Goal: Task Accomplishment & Management: Use online tool/utility

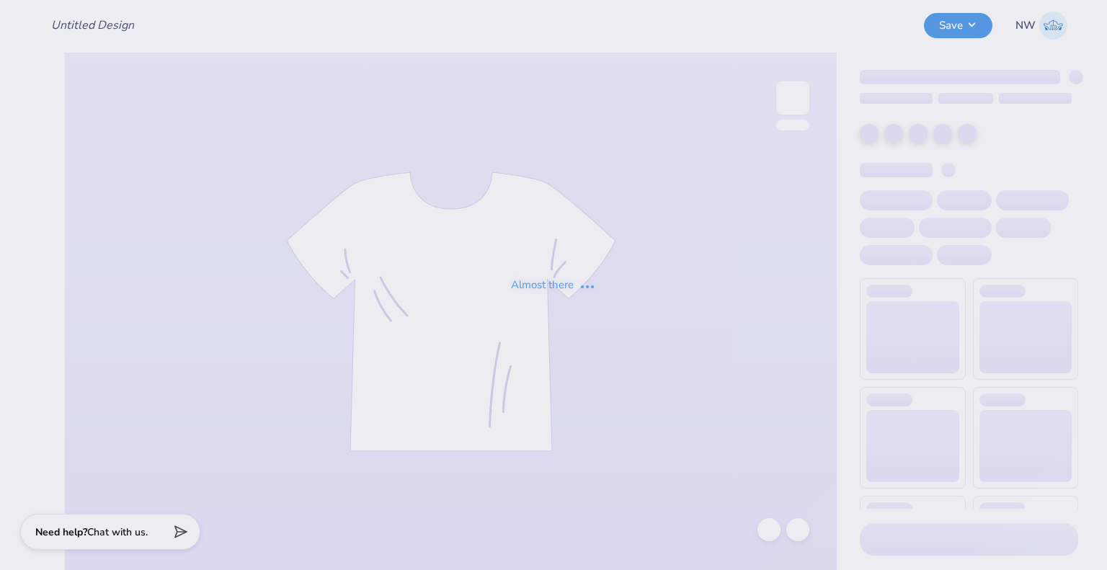
type input "Theta Football Tanks"
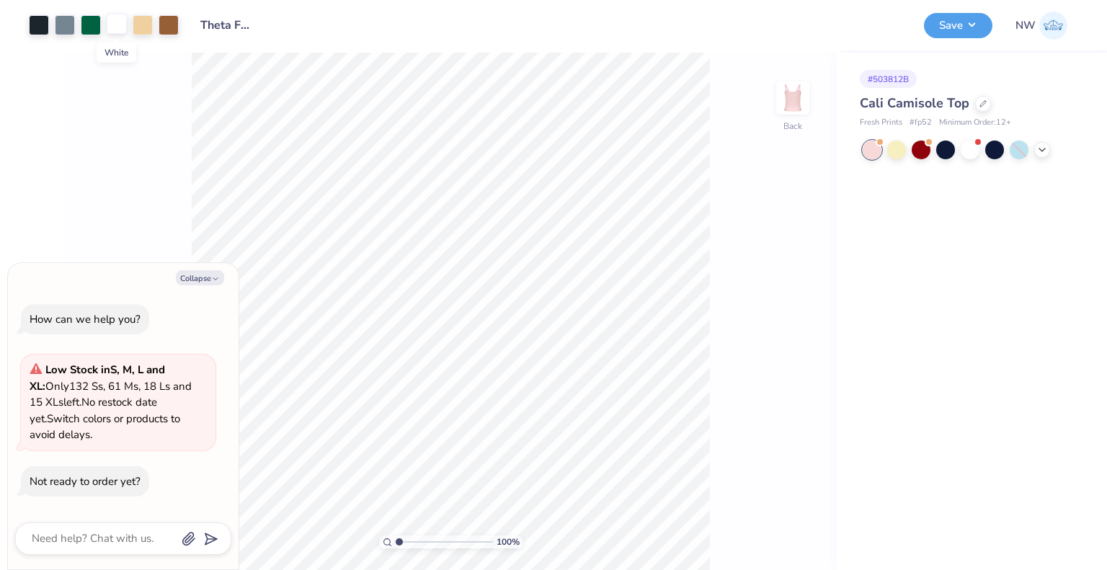
click at [118, 24] on div at bounding box center [117, 24] width 20 height 20
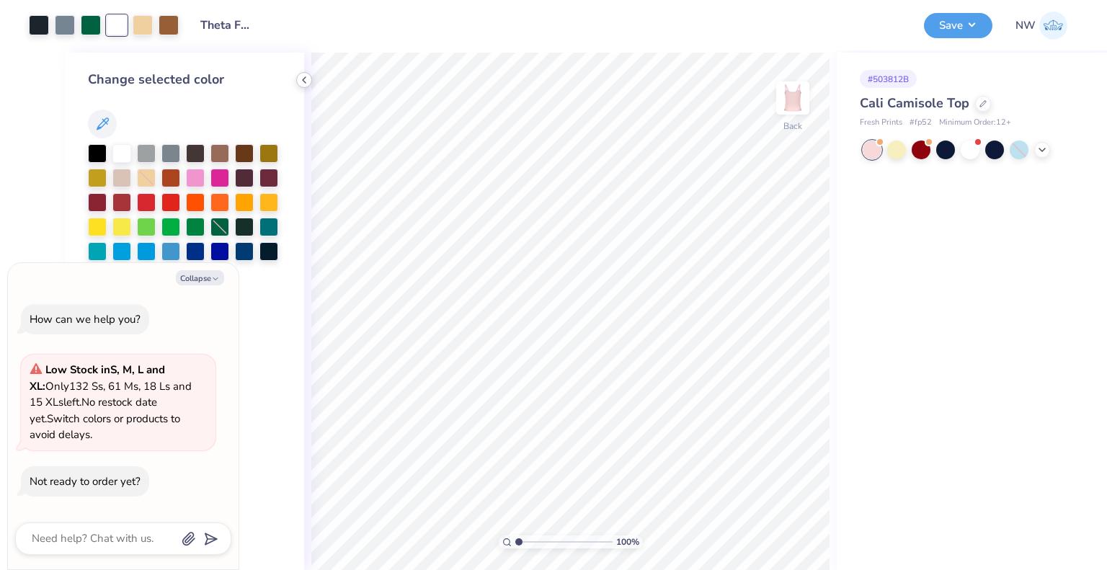
click at [302, 81] on icon at bounding box center [304, 80] width 12 height 12
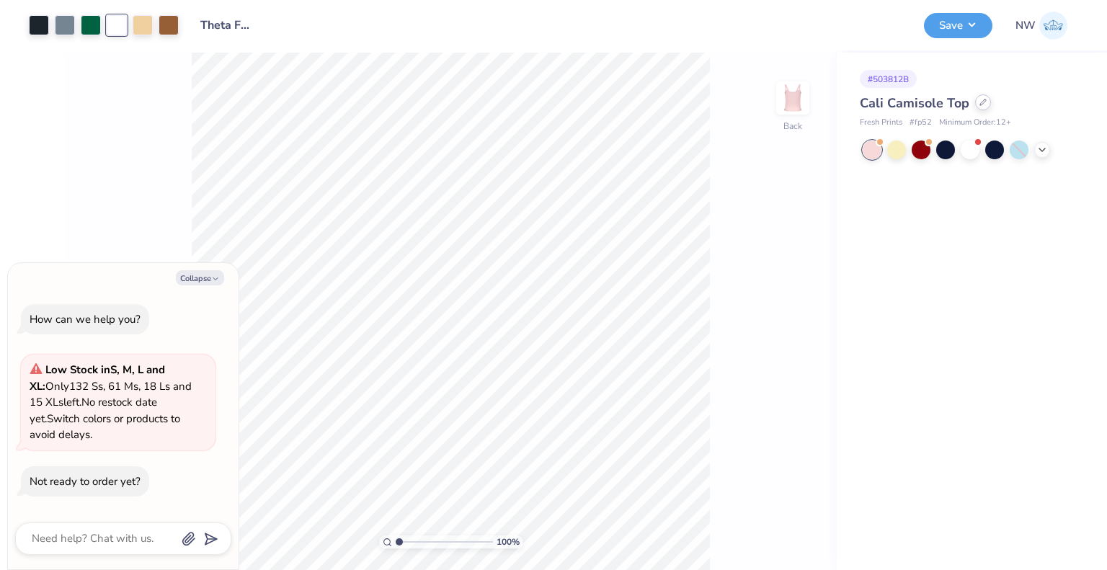
click at [989, 105] on div at bounding box center [983, 102] width 16 height 16
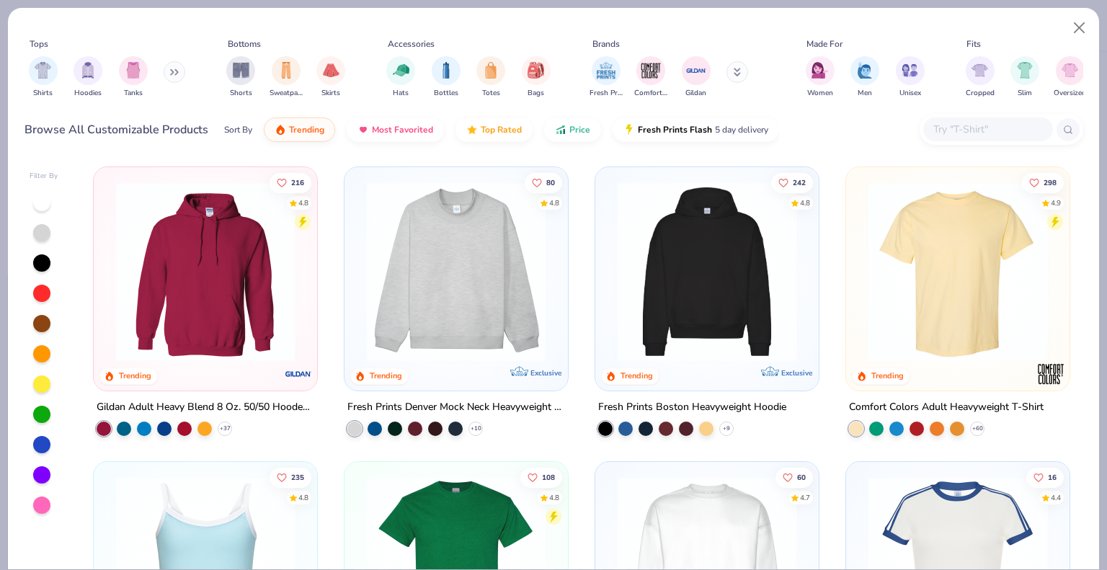
type textarea "x"
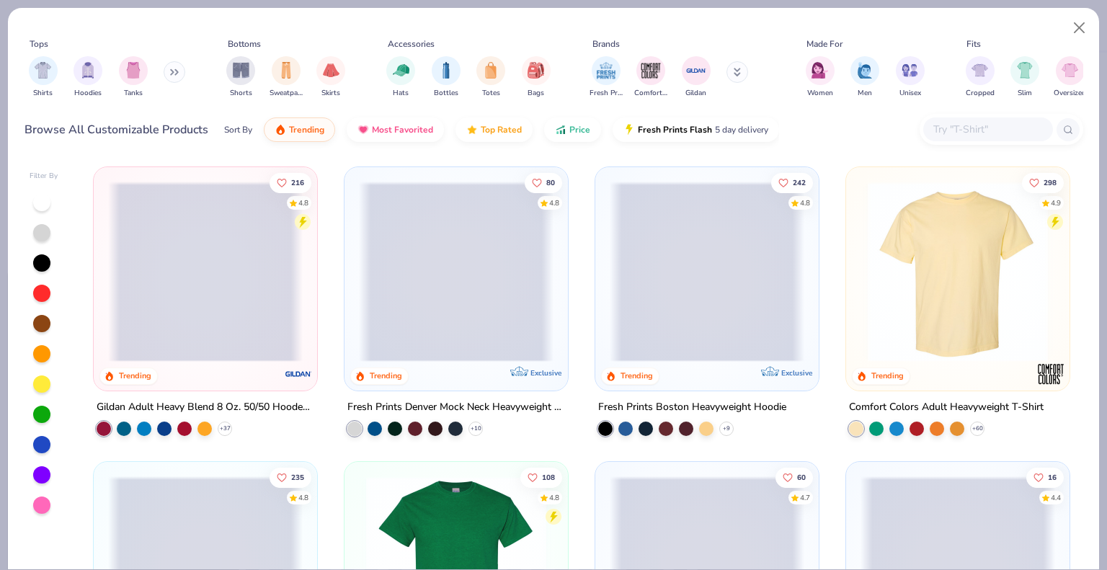
click at [988, 139] on div at bounding box center [988, 129] width 130 height 24
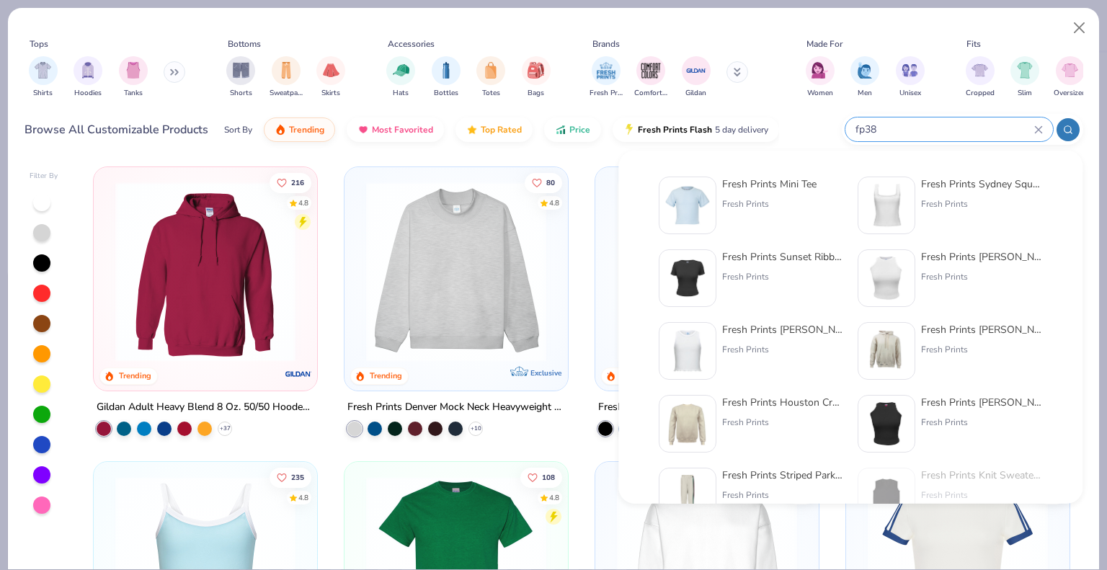
type input "fp38"
click at [719, 195] on div "Fresh Prints Mini Tee Fresh Prints" at bounding box center [751, 206] width 185 height 58
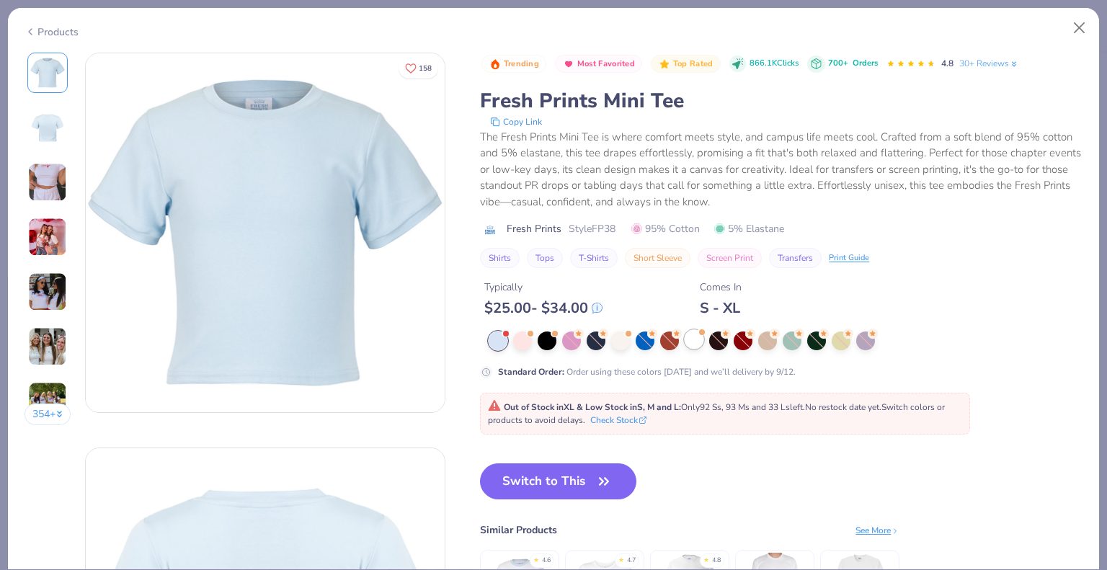
click at [695, 343] on div at bounding box center [694, 339] width 19 height 19
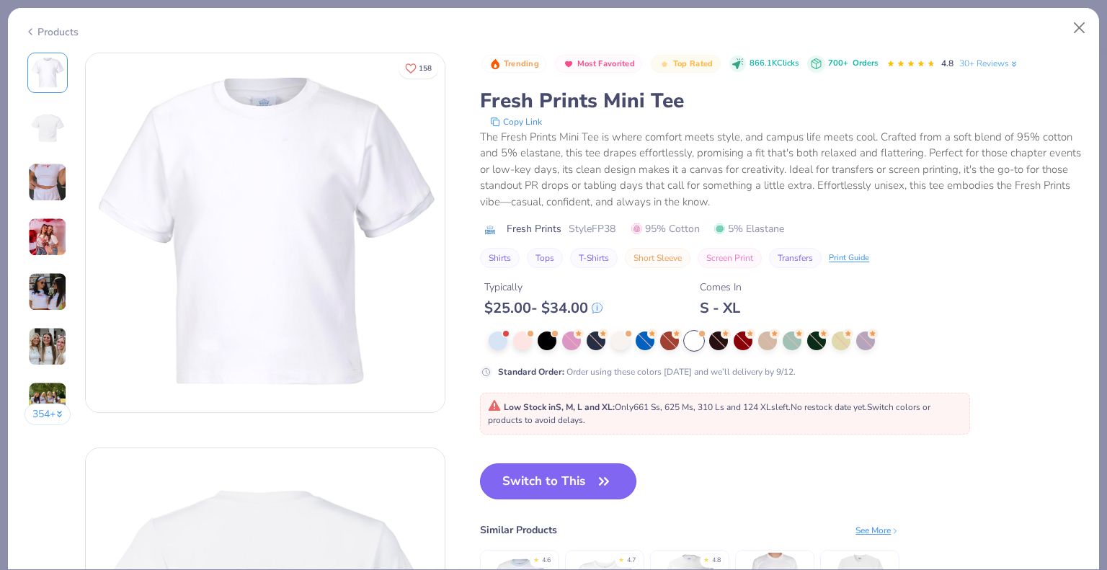
click at [568, 472] on button "Switch to This" at bounding box center [558, 481] width 156 height 36
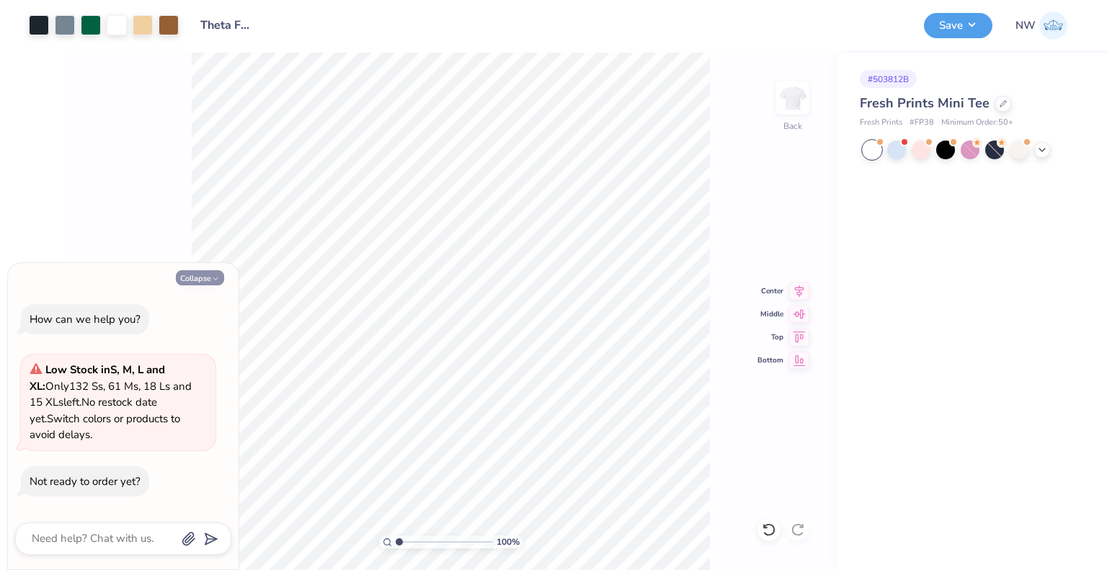
click at [193, 281] on button "Collapse" at bounding box center [200, 277] width 48 height 15
type textarea "x"
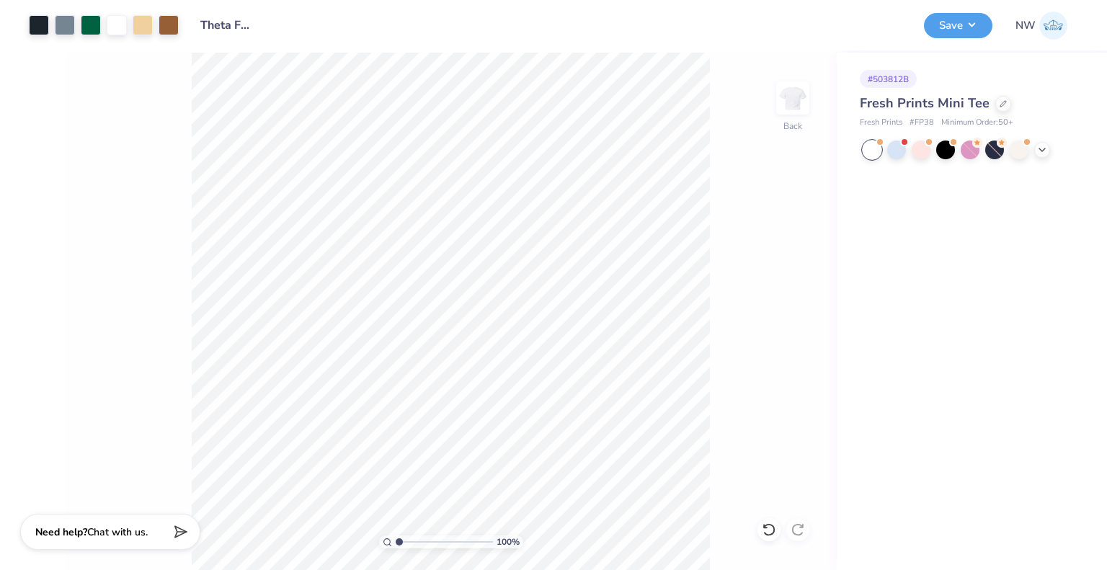
click at [942, 37] on div "Save" at bounding box center [958, 25] width 68 height 25
click at [957, 25] on button "Save" at bounding box center [958, 23] width 68 height 25
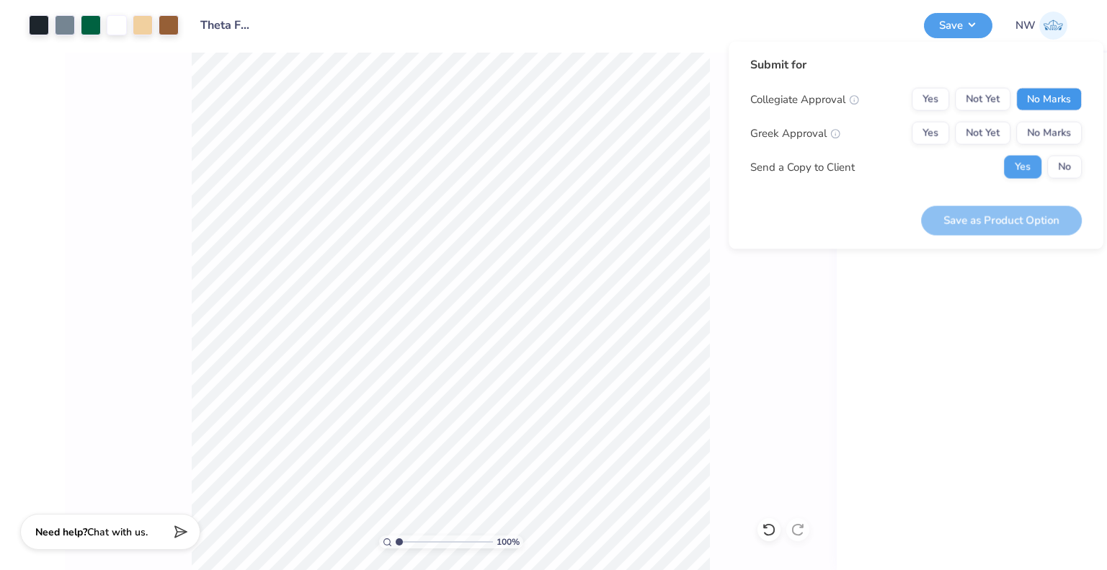
click at [1038, 97] on button "No Marks" at bounding box center [1049, 99] width 66 height 23
click at [1041, 134] on button "No Marks" at bounding box center [1049, 133] width 66 height 23
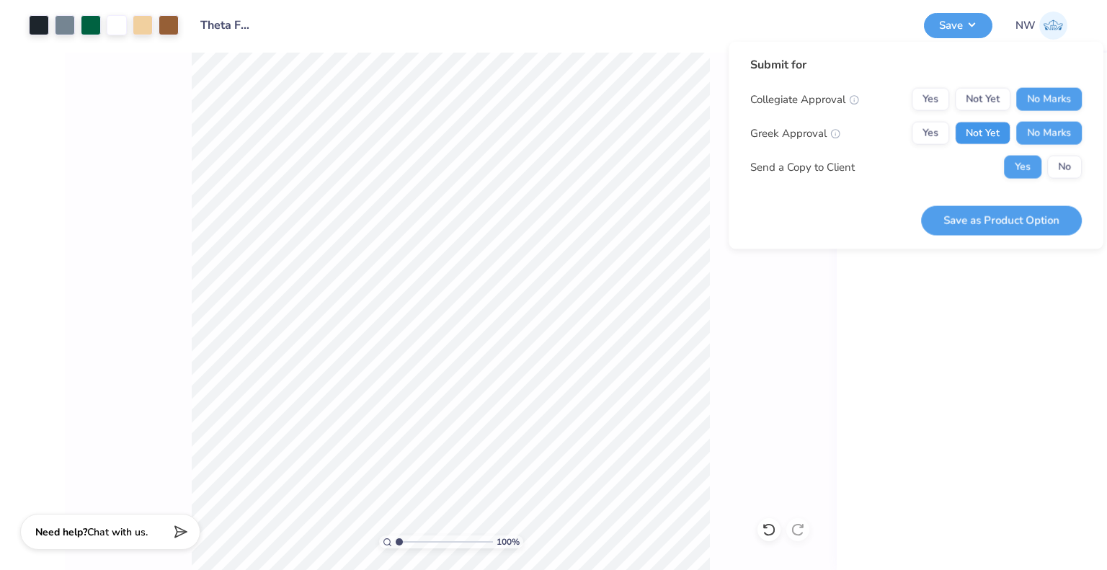
click at [979, 135] on button "Not Yet" at bounding box center [982, 133] width 55 height 23
